Goal: Information Seeking & Learning: Learn about a topic

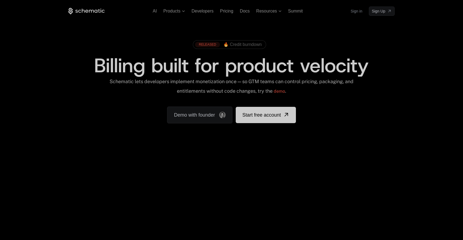
click at [298, 30] on div "RELEASED 🔥 Credit burndown Billing built for product velocity Schematic lets de…" at bounding box center [231, 80] width 353 height 129
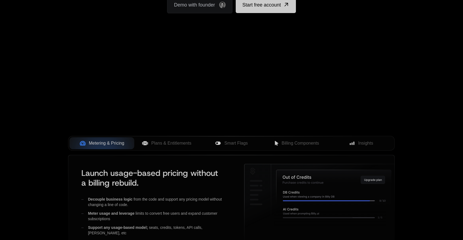
scroll to position [126, 0]
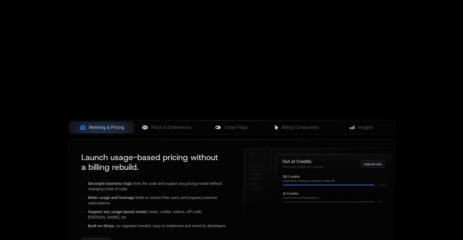
click at [299, 44] on div "AI Products Developers Pricing Docs Resources Summit Sign in Sign Up RELEASED 🔥…" at bounding box center [231, 69] width 463 height 391
click at [302, 36] on div "Your browser does not support the video tag." at bounding box center [231, 34] width 353 height 229
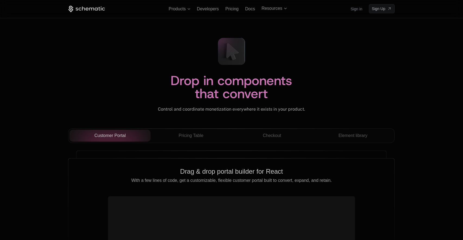
scroll to position [1611, 0]
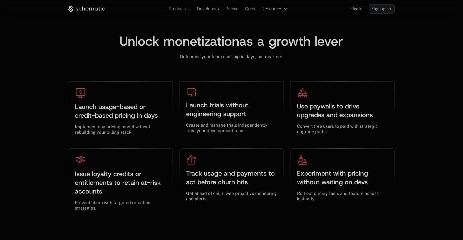
click at [319, 48] on span "as a growth lever" at bounding box center [291, 40] width 104 height 17
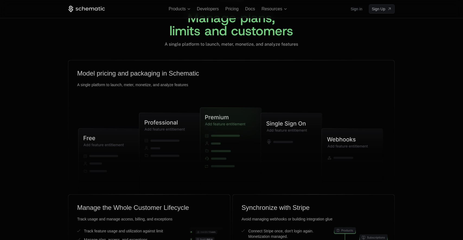
scroll to position [1309, 0]
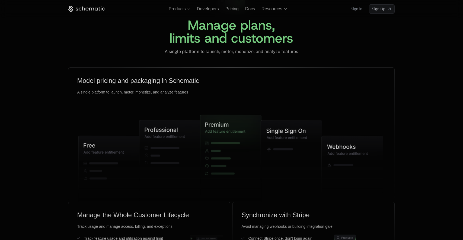
click at [319, 38] on div "Manage plans, limits and customers A single platform to launch, meter, monetize…" at bounding box center [231, 16] width 327 height 76
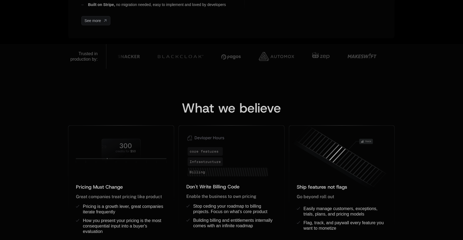
scroll to position [53, 0]
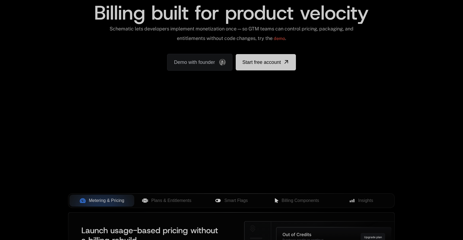
click at [323, 33] on div "Schematic lets developers implement monetization once — so GTM teams can contro…" at bounding box center [231, 35] width 245 height 19
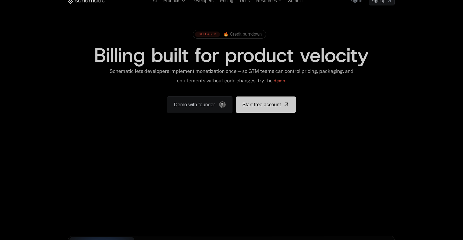
scroll to position [0, 0]
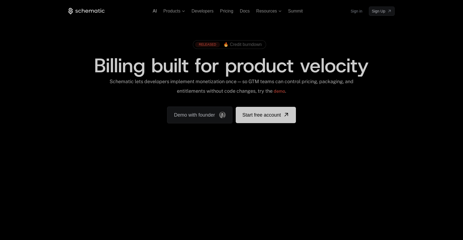
click at [155, 9] on span "AI" at bounding box center [155, 11] width 4 height 5
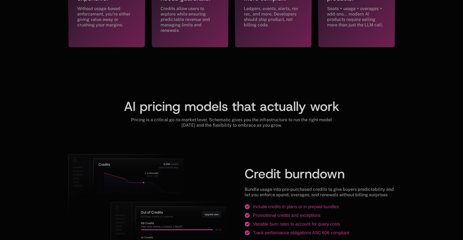
scroll to position [499, 0]
